Goal: Ask a question: Seek information or help from site administrators or community

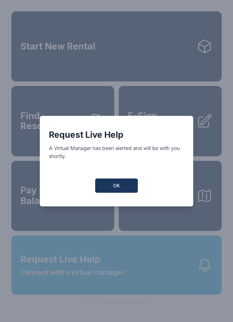
click at [112, 190] on button "OK" at bounding box center [116, 185] width 43 height 14
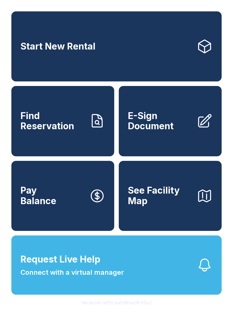
click at [99, 277] on span "Connect with a virtual manager" at bounding box center [72, 272] width 104 height 10
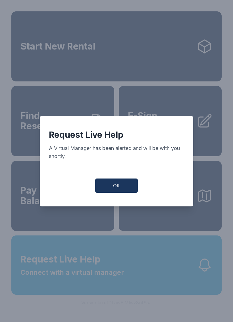
click at [116, 189] on span "OK" at bounding box center [116, 185] width 7 height 7
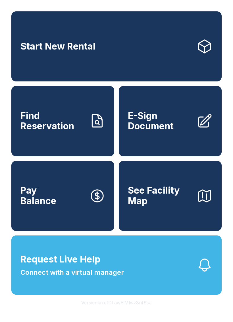
click at [195, 270] on button "Request Live Help Connect with a virtual manager" at bounding box center [116, 264] width 211 height 59
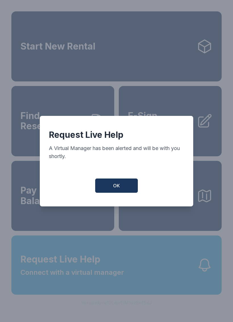
click at [127, 182] on button "OK" at bounding box center [116, 185] width 43 height 14
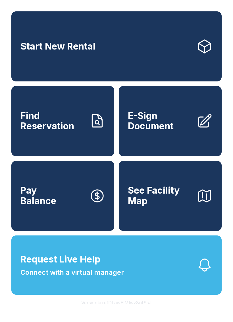
click at [125, 274] on button "Request Live Help Connect with a virtual manager" at bounding box center [116, 264] width 211 height 59
click at [132, 285] on button "Request Live Help Connect with a virtual manager" at bounding box center [116, 264] width 211 height 59
click at [139, 273] on div "Request Live Help A Virtual Manager has been alerted and will be with you short…" at bounding box center [116, 161] width 233 height 322
click at [132, 273] on button "Request Live Help Connect with a virtual manager" at bounding box center [116, 264] width 211 height 59
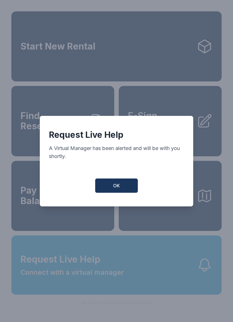
click at [125, 193] on button "OK" at bounding box center [116, 185] width 43 height 14
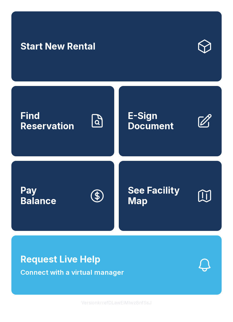
click at [125, 191] on button "OK" at bounding box center [116, 184] width 41 height 14
click at [206, 273] on icon "button" at bounding box center [205, 265] width 16 height 16
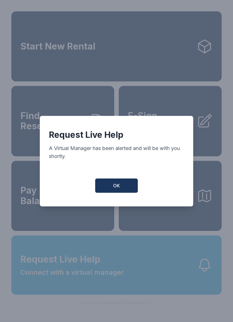
click at [133, 190] on button "OK" at bounding box center [116, 185] width 43 height 14
